Goal: Task Accomplishment & Management: Use online tool/utility

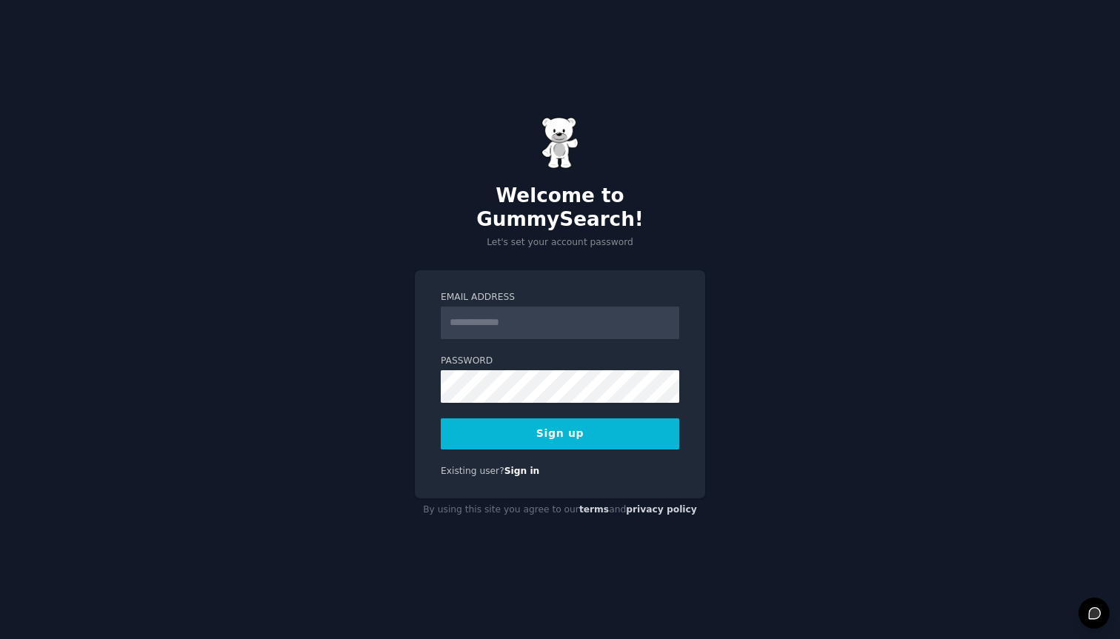
click at [484, 314] on input "Email Address" at bounding box center [560, 323] width 239 height 33
type input "**********"
click at [553, 432] on button "Sign up" at bounding box center [560, 434] width 239 height 31
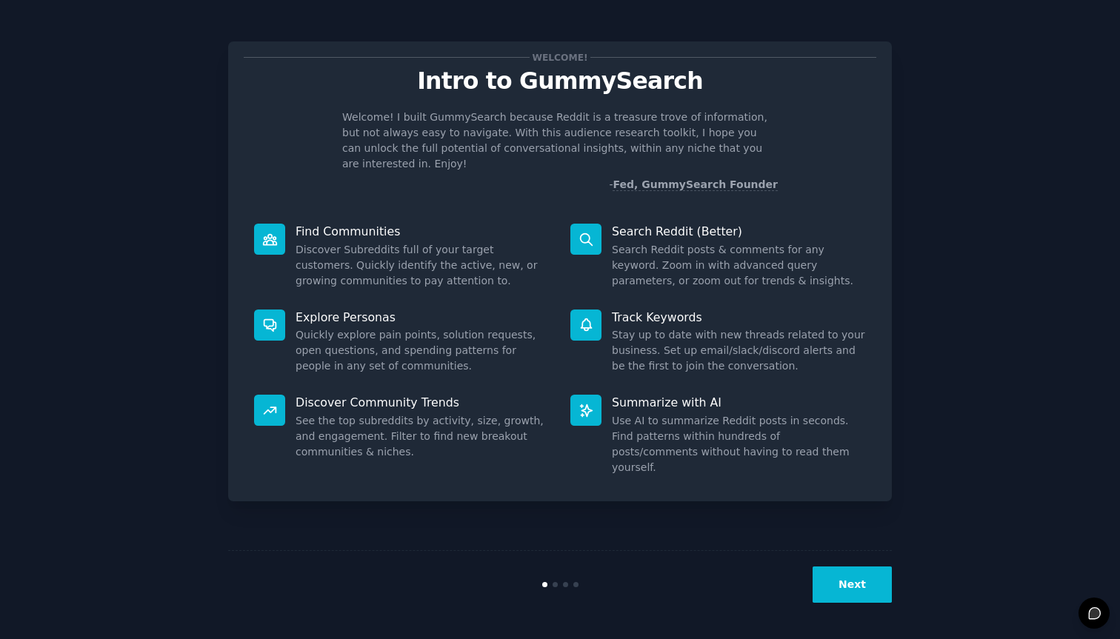
click at [856, 587] on button "Next" at bounding box center [852, 585] width 79 height 36
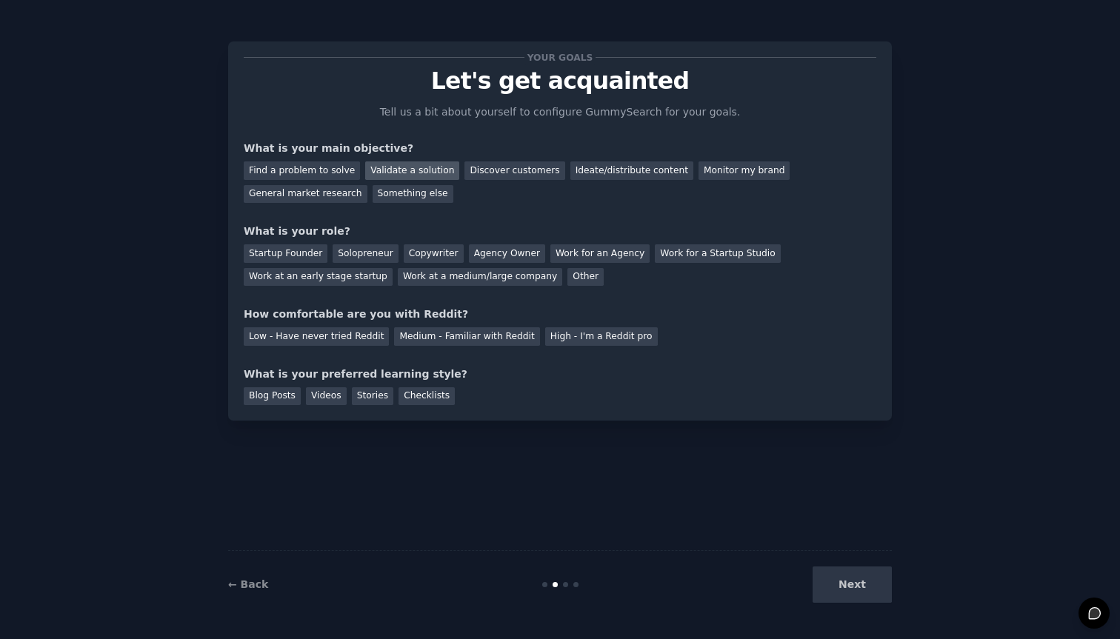
click at [413, 172] on div "Validate a solution" at bounding box center [412, 170] width 94 height 19
click at [277, 256] on div "Startup Founder" at bounding box center [286, 253] width 84 height 19
click at [427, 338] on div "Medium - Familiar with Reddit" at bounding box center [466, 336] width 145 height 19
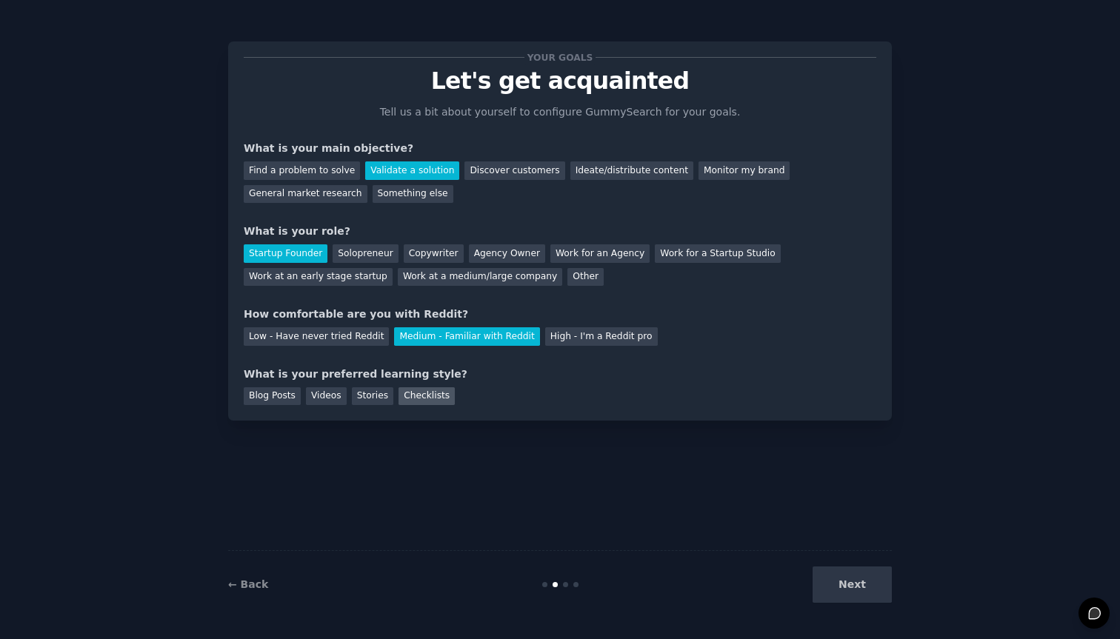
click at [416, 396] on div "Checklists" at bounding box center [427, 396] width 56 height 19
click at [854, 585] on button "Next" at bounding box center [852, 585] width 79 height 36
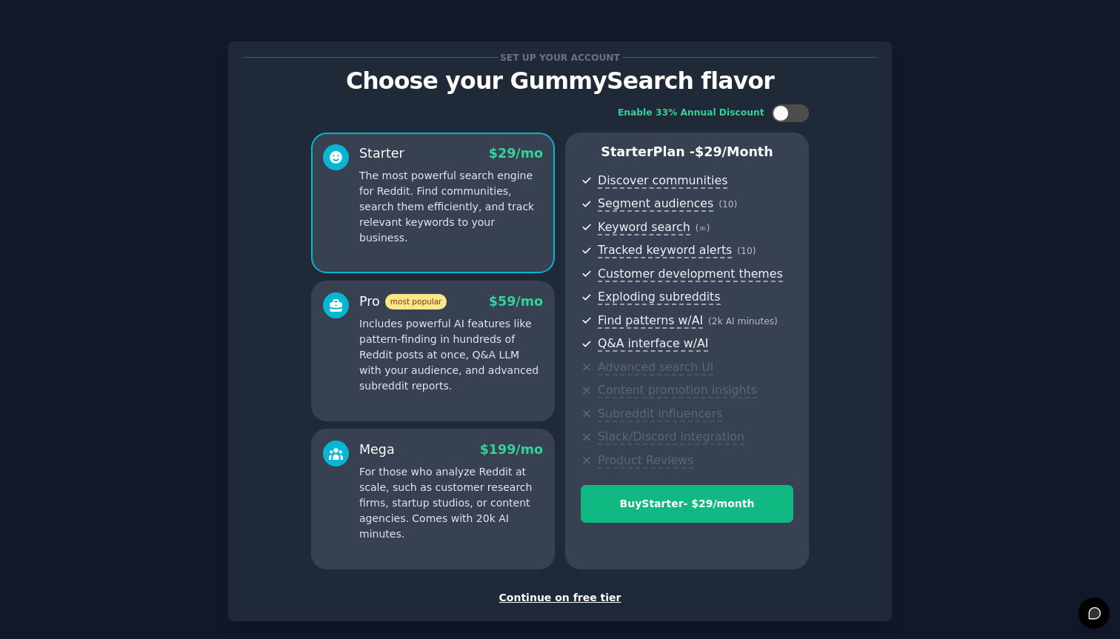
click at [594, 599] on div "Continue on free tier" at bounding box center [560, 598] width 633 height 16
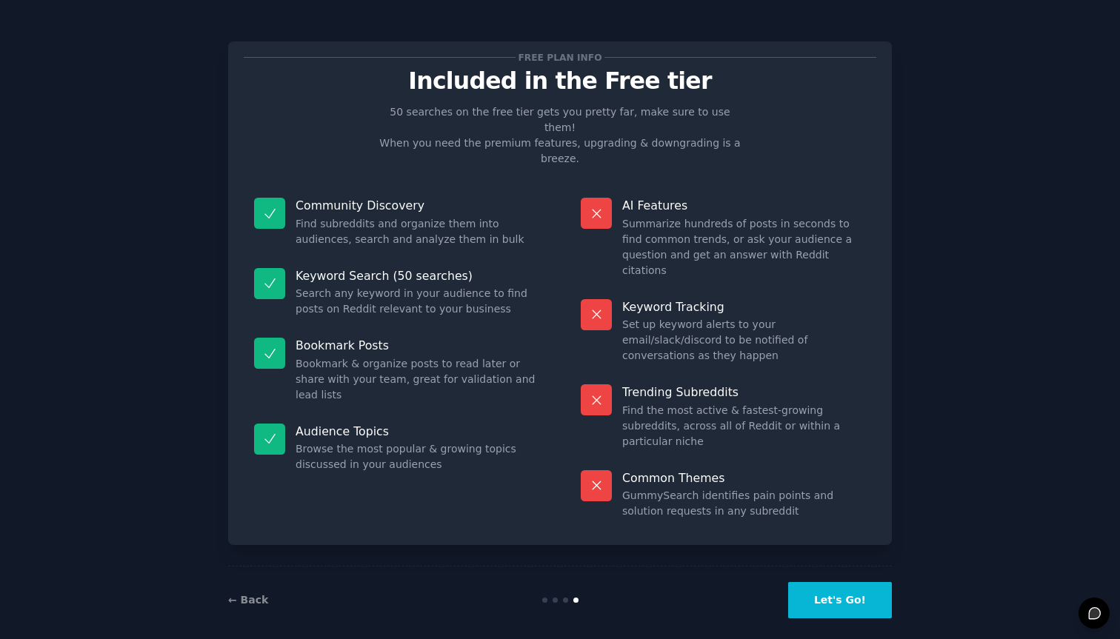
click at [830, 582] on button "Let's Go!" at bounding box center [840, 600] width 104 height 36
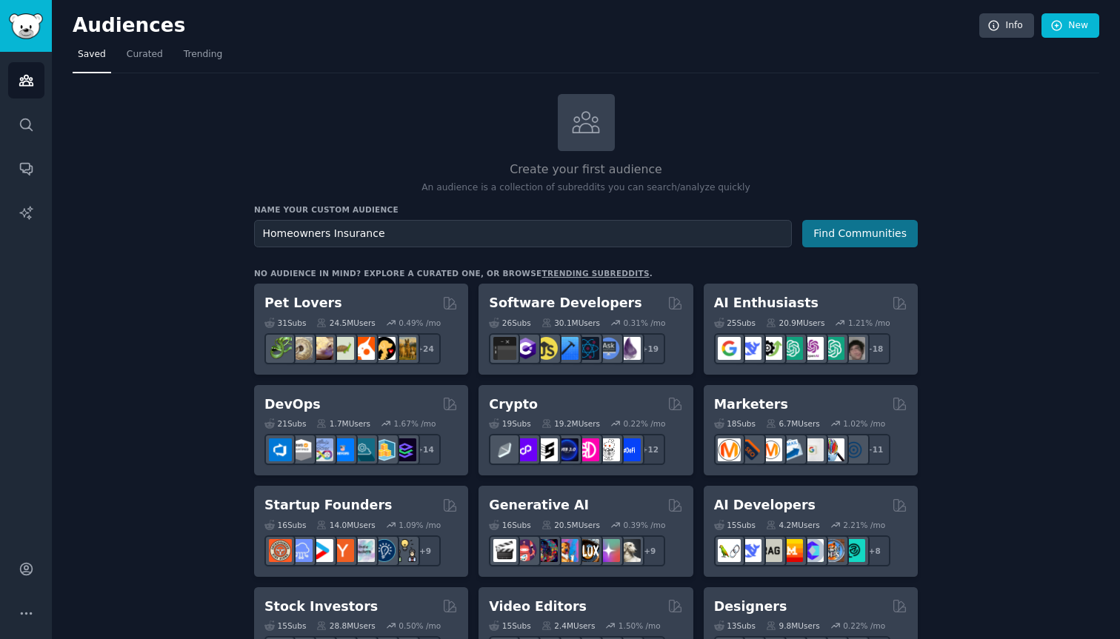
type input "Homeowners Insurance"
click at [873, 235] on button "Find Communities" at bounding box center [860, 233] width 116 height 27
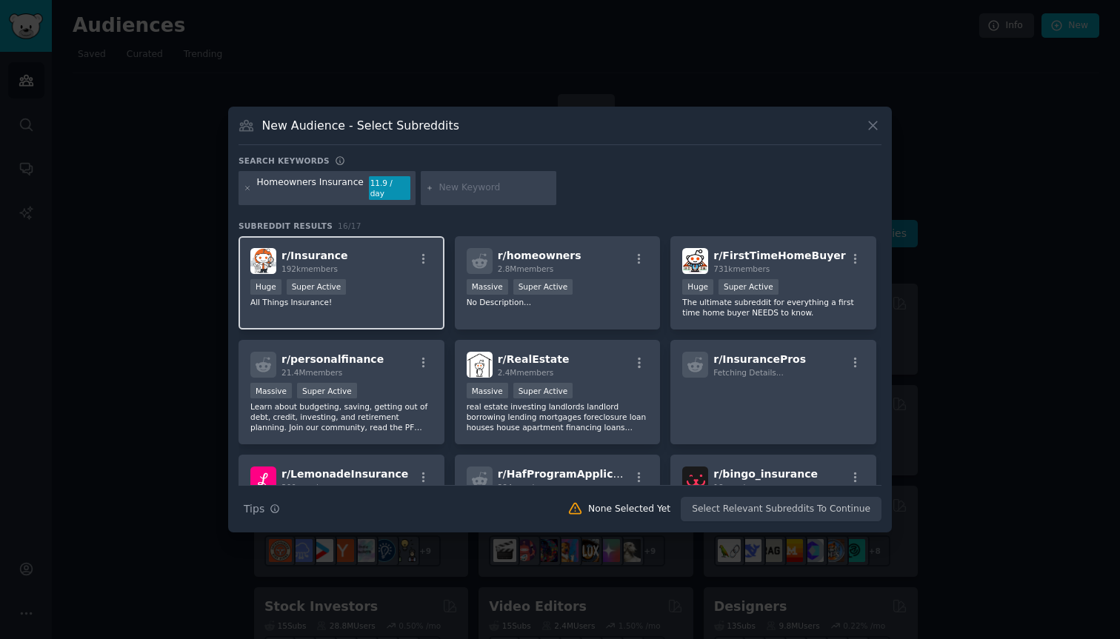
click at [371, 267] on div "r/ Insurance 192k members" at bounding box center [341, 261] width 182 height 26
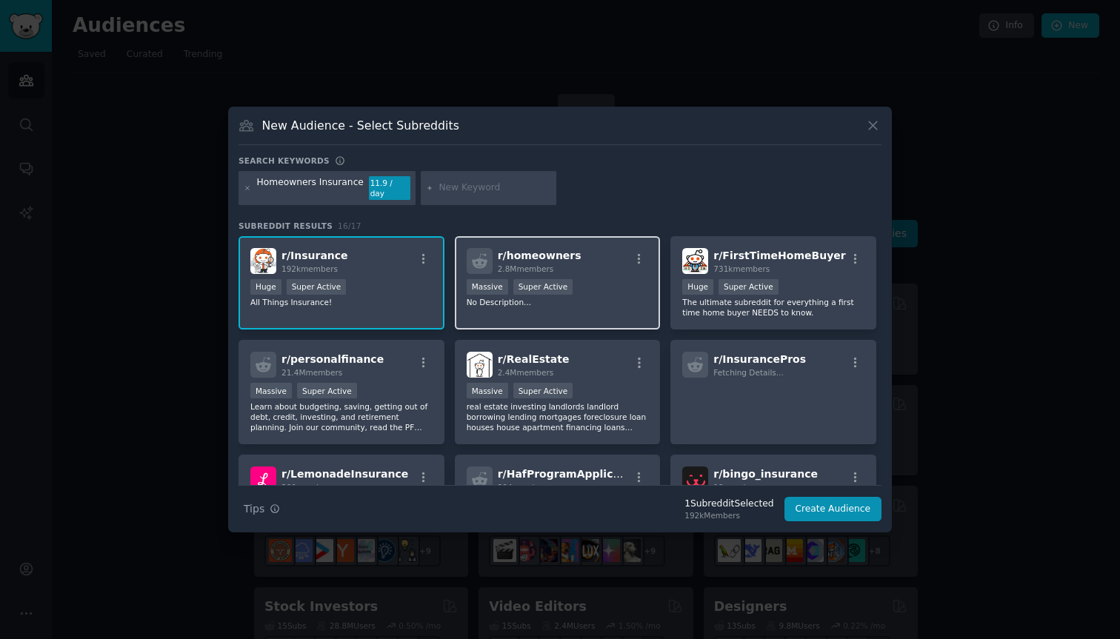
click at [570, 262] on div "r/ homeowners 2.8M members" at bounding box center [558, 261] width 182 height 26
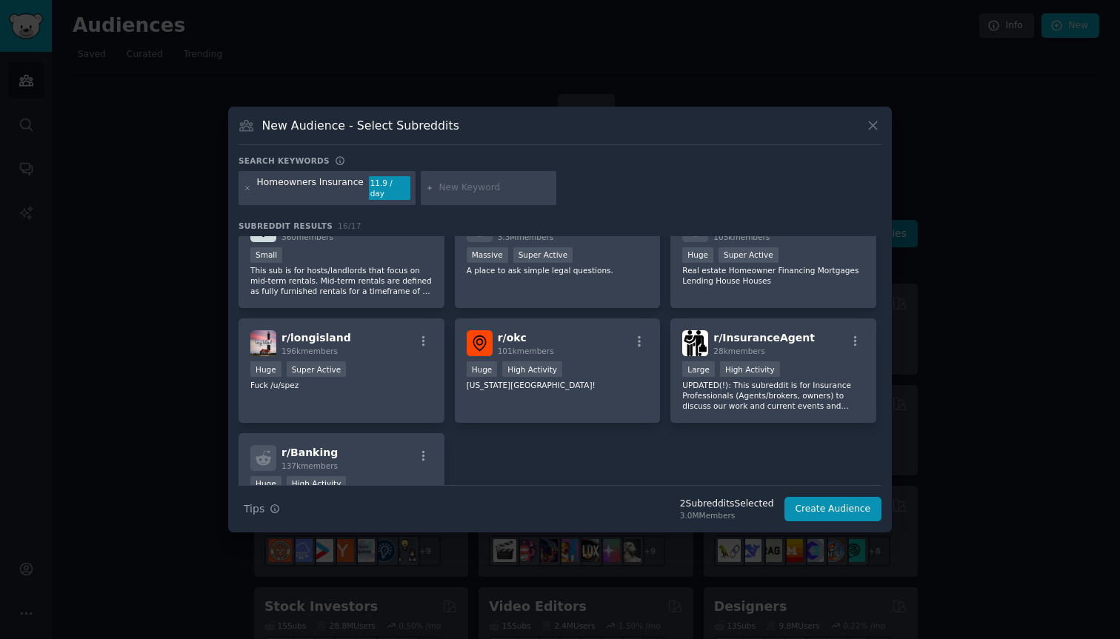
scroll to position [347, 0]
click at [819, 361] on div "Large High Activity" at bounding box center [773, 370] width 182 height 19
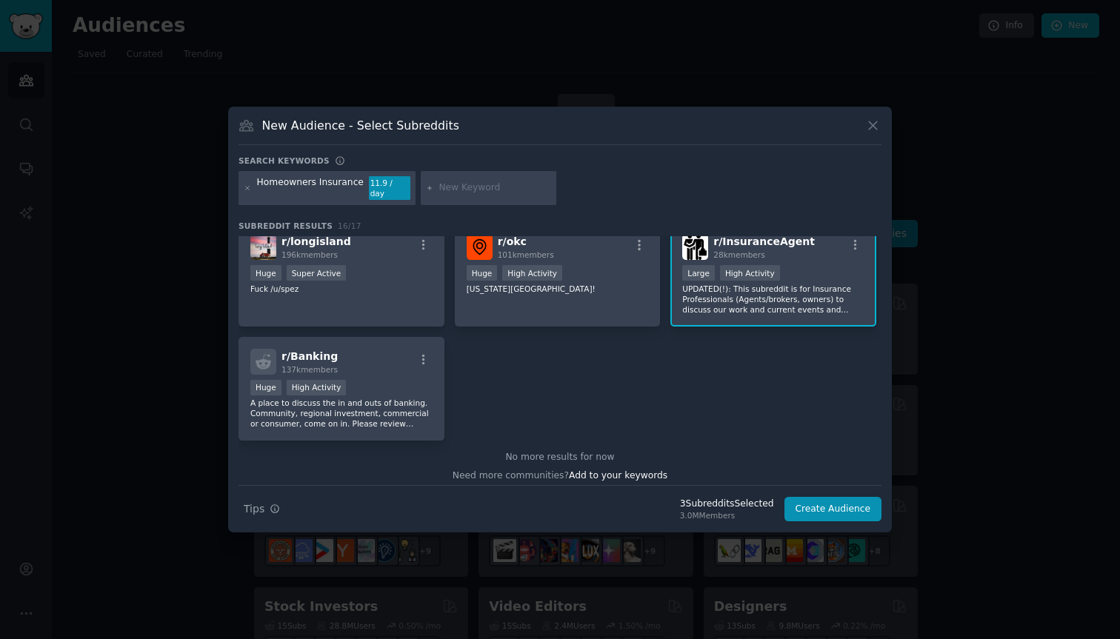
scroll to position [450, 0]
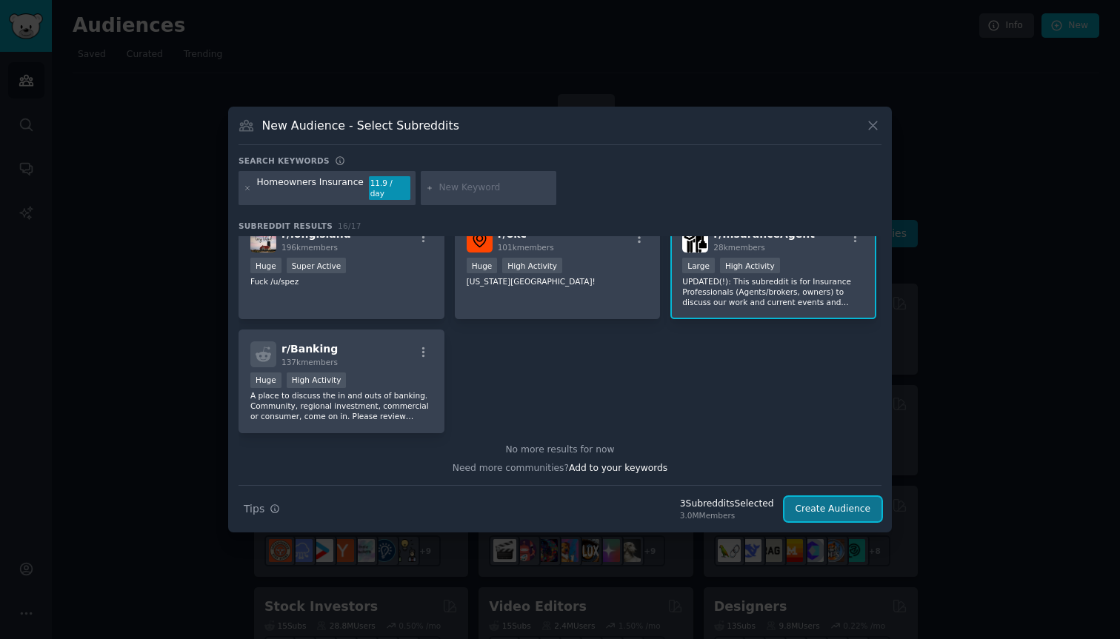
click at [822, 507] on button "Create Audience" at bounding box center [834, 509] width 98 height 25
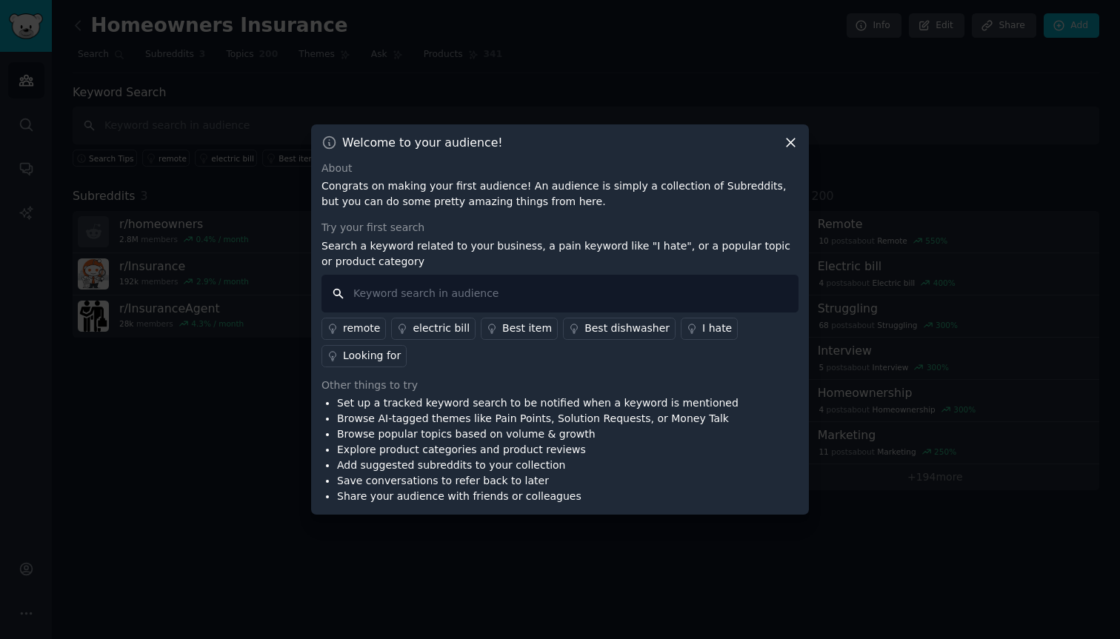
click at [422, 290] on input "text" at bounding box center [560, 294] width 477 height 38
type input "Homeowners Insurance"
click at [504, 290] on input "Homeowners Insurance" at bounding box center [560, 294] width 477 height 38
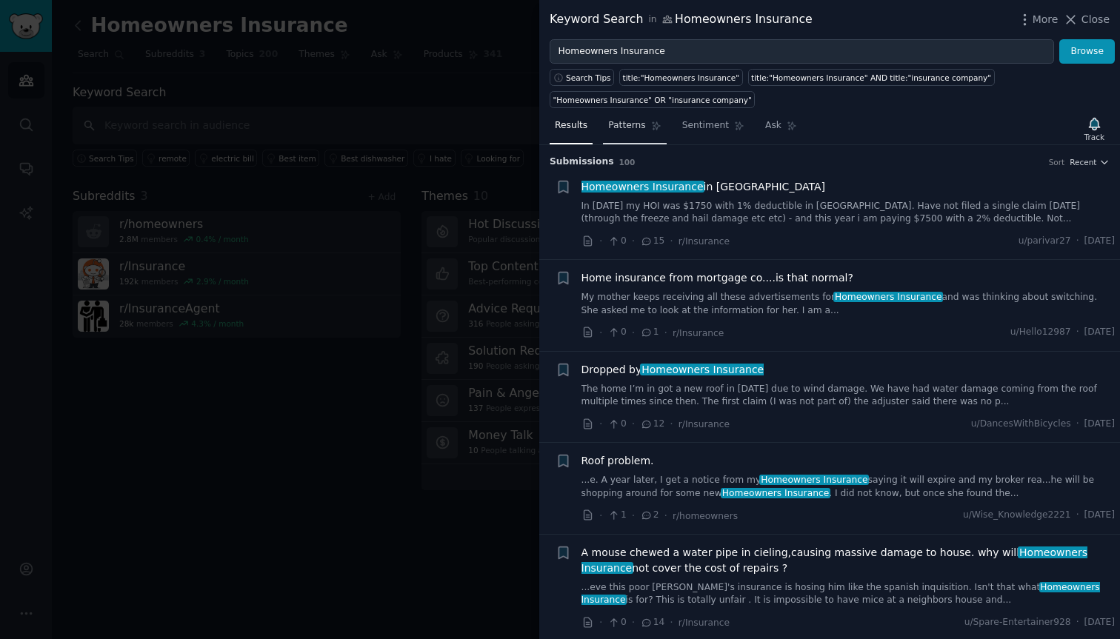
click at [630, 126] on span "Patterns" at bounding box center [626, 125] width 37 height 13
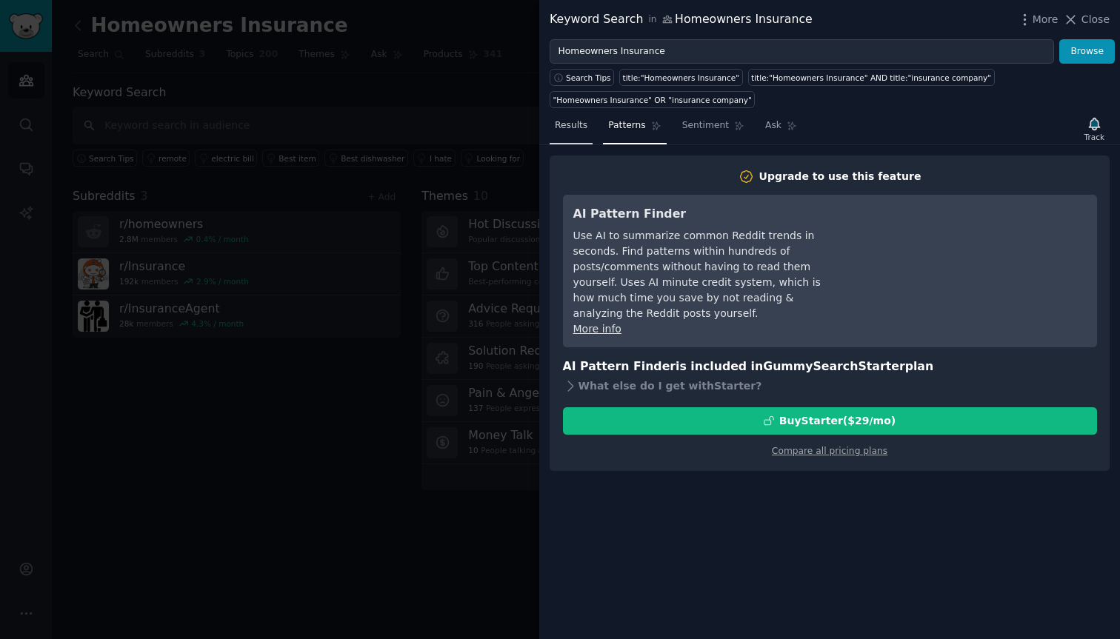
click at [573, 122] on span "Results" at bounding box center [571, 125] width 33 height 13
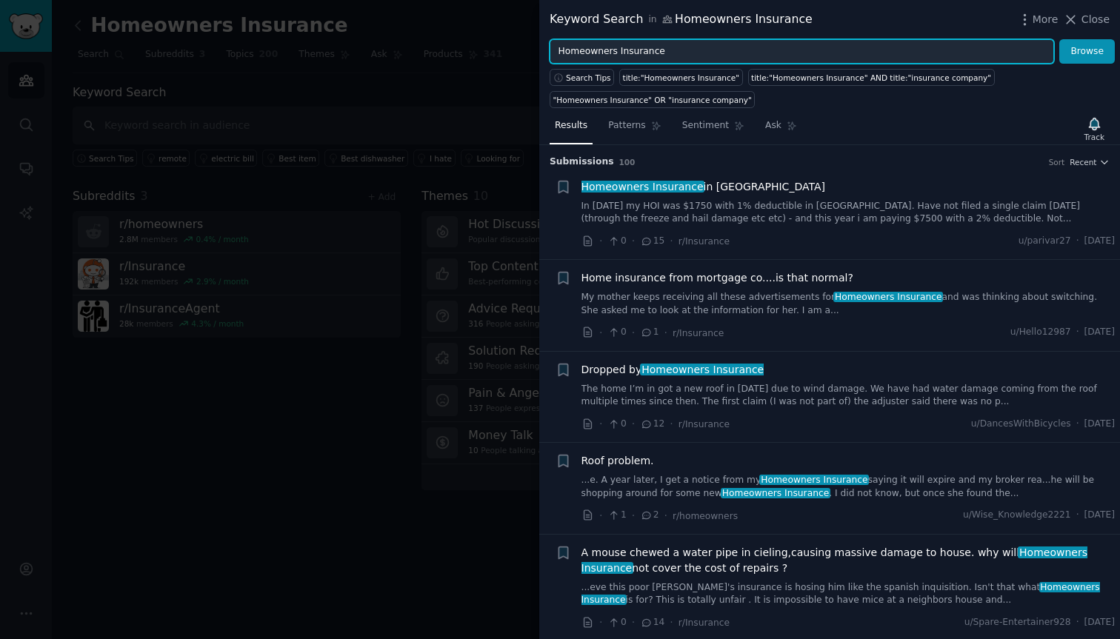
click at [685, 51] on input "Homeowners Insurance" at bounding box center [802, 51] width 504 height 25
type input "Homeowners Insurance, [US_STATE]"
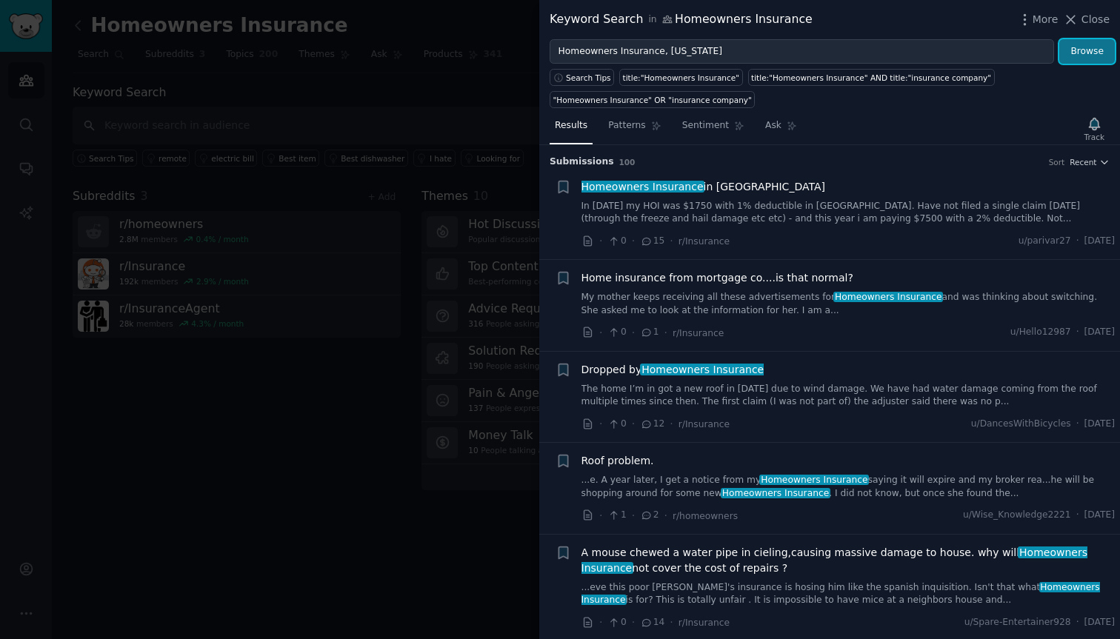
click at [1079, 56] on button "Browse" at bounding box center [1087, 51] width 56 height 25
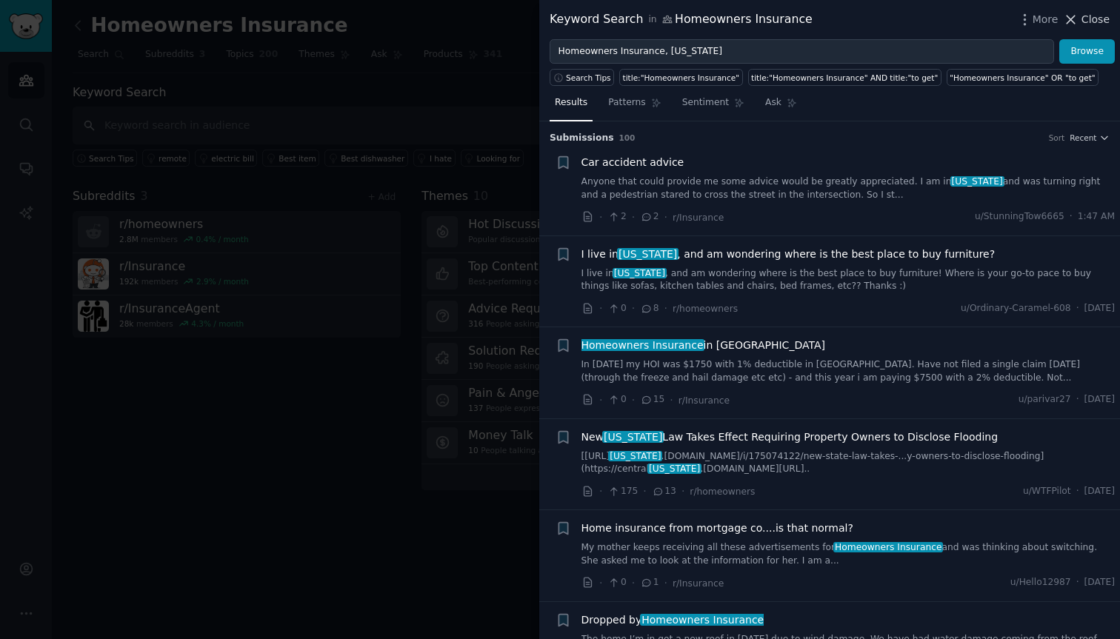
click at [1093, 19] on span "Close" at bounding box center [1096, 20] width 28 height 16
